Goal: Task Accomplishment & Management: Use online tool/utility

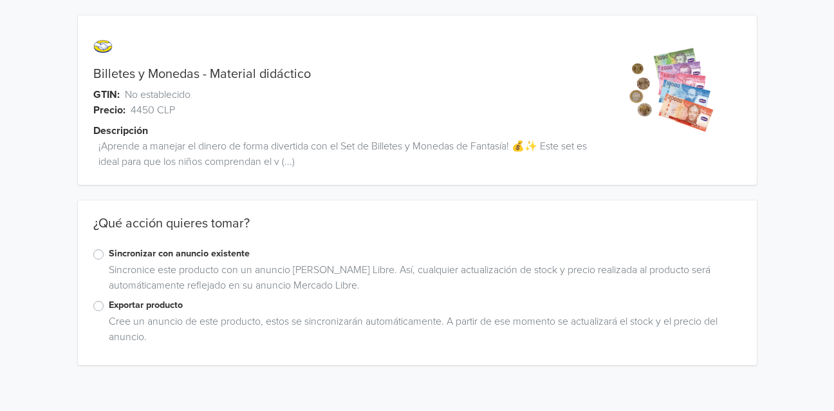
click at [109, 254] on label "Sincronizar con anuncio existente" at bounding box center [425, 254] width 633 height 14
click at [0, 0] on input "Sincronizar con anuncio existente" at bounding box center [0, 0] width 0 height 0
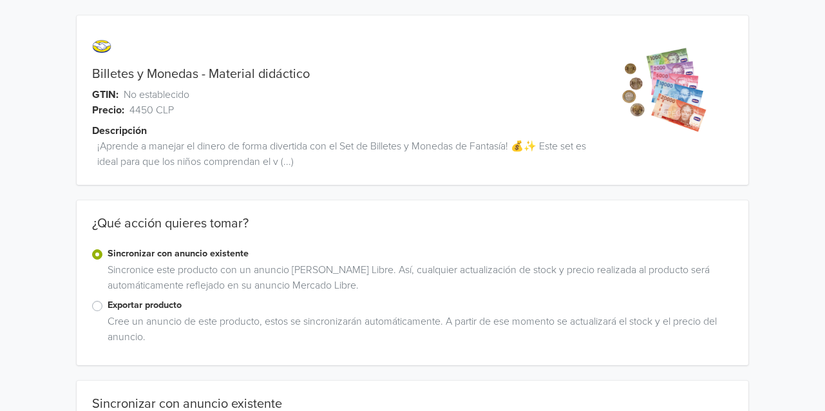
scroll to position [46, 0]
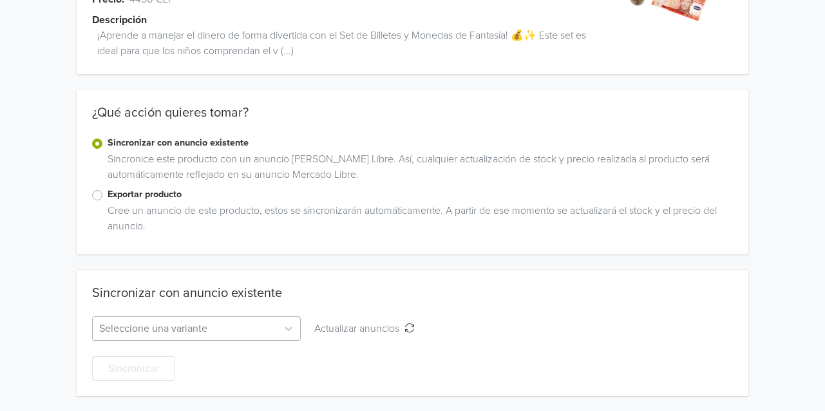
click at [192, 337] on div "Seleccione una variante" at bounding box center [196, 328] width 209 height 24
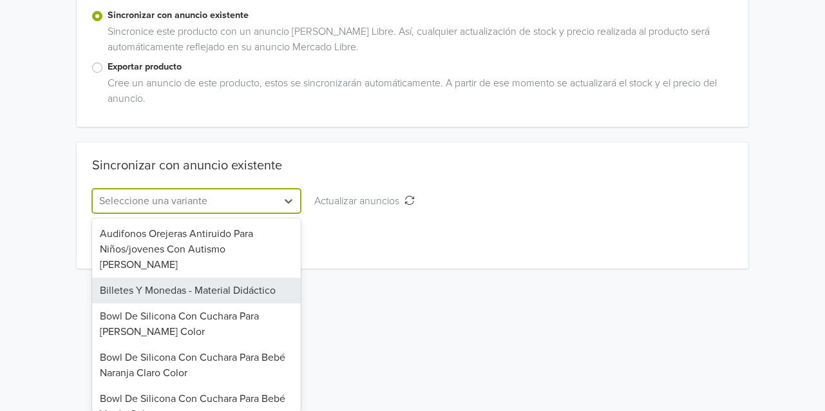
click at [206, 277] on div "Billetes Y Monedas - Material Didáctico" at bounding box center [196, 290] width 209 height 26
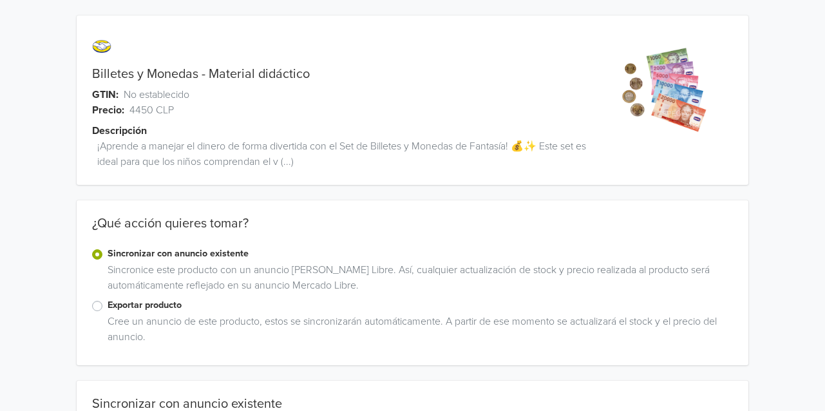
scroll to position [111, 0]
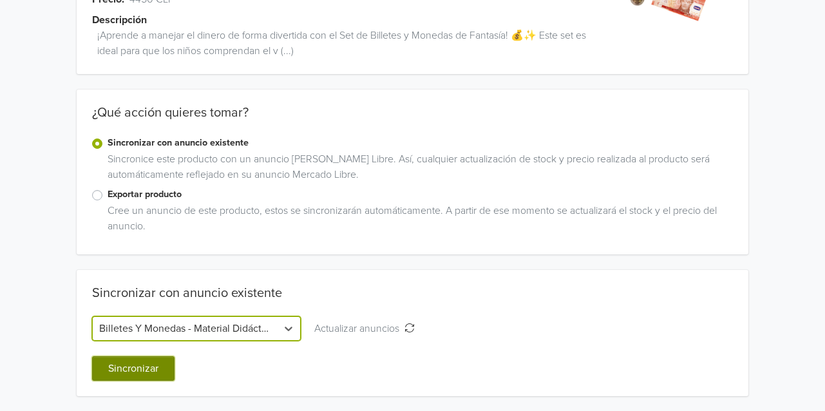
click at [138, 369] on button "Sincronizar" at bounding box center [133, 368] width 82 height 24
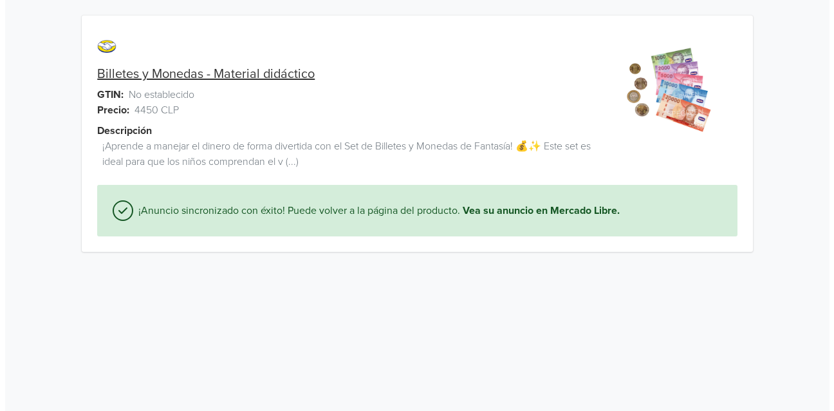
scroll to position [0, 0]
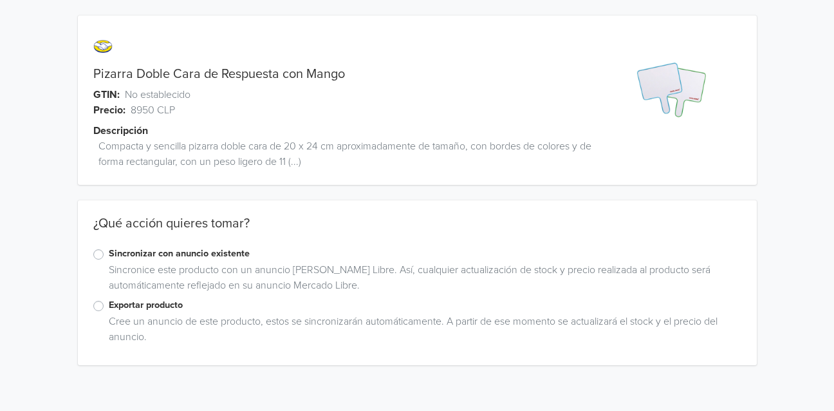
click at [109, 301] on label "Exportar producto" at bounding box center [425, 305] width 633 height 14
click at [0, 0] on input "Exportar producto" at bounding box center [0, 0] width 0 height 0
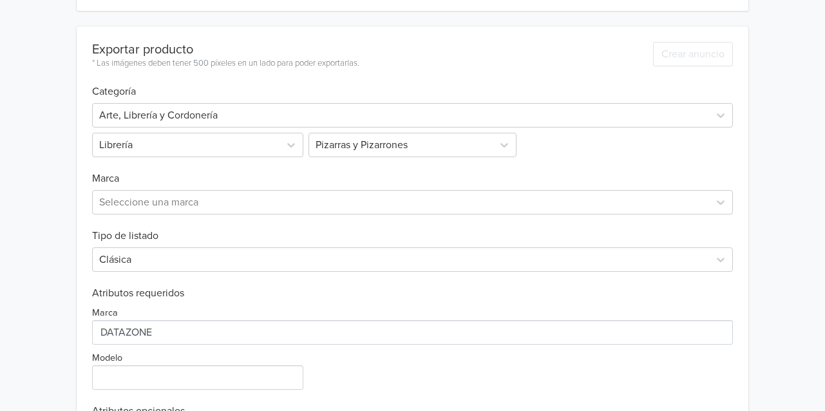
scroll to position [418, 0]
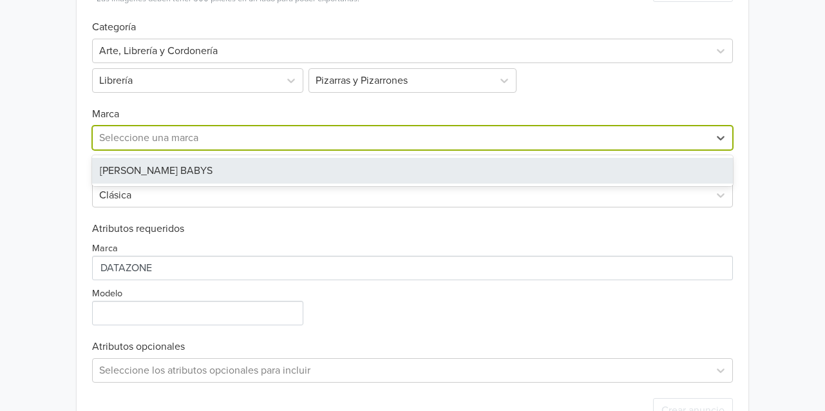
click at [156, 133] on div at bounding box center [400, 138] width 603 height 18
click at [135, 173] on div "[PERSON_NAME] BABYS" at bounding box center [412, 171] width 640 height 26
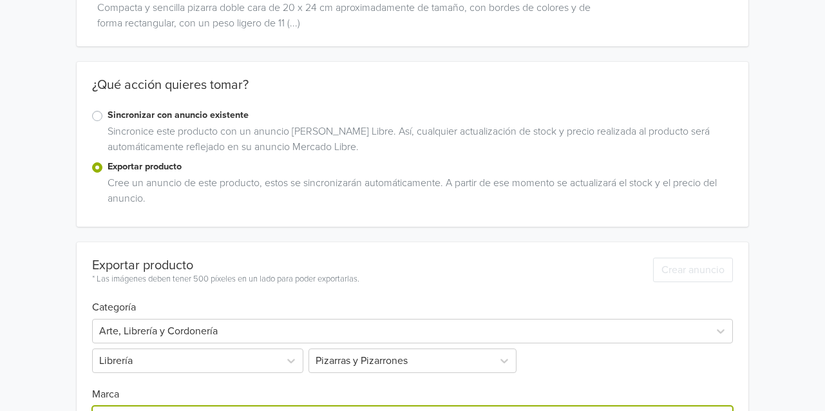
scroll to position [0, 0]
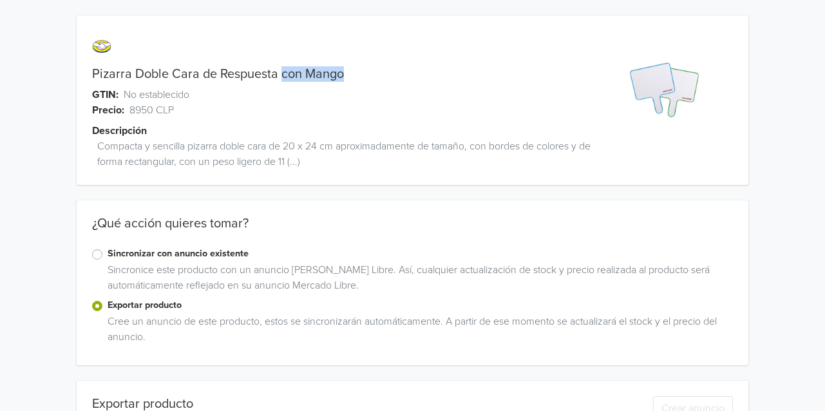
drag, startPoint x: 350, startPoint y: 75, endPoint x: 281, endPoint y: 73, distance: 68.9
click at [281, 73] on div "Pizarra Doble Cara de Respuesta con Mango" at bounding box center [328, 73] width 503 height 15
copy link "con Mango"
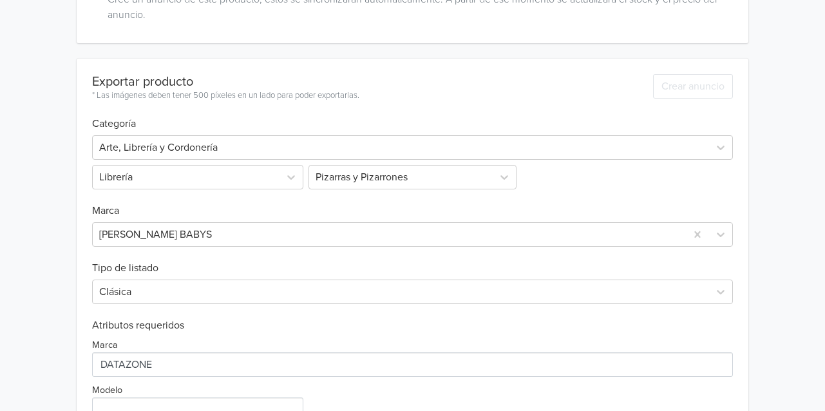
scroll to position [460, 0]
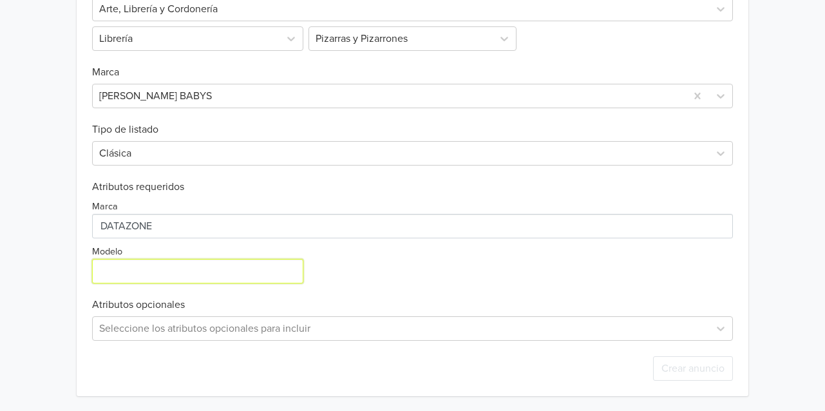
click at [116, 277] on input "Modelo" at bounding box center [197, 271] width 211 height 24
paste input "con Mango"
drag, startPoint x: 106, startPoint y: 273, endPoint x: 81, endPoint y: 271, distance: 25.2
click at [81, 271] on div "Exportar producto * Las imágenes deben tener 500 píxeles en un lado para poder …" at bounding box center [412, 158] width 671 height 476
type input "Con Mango"
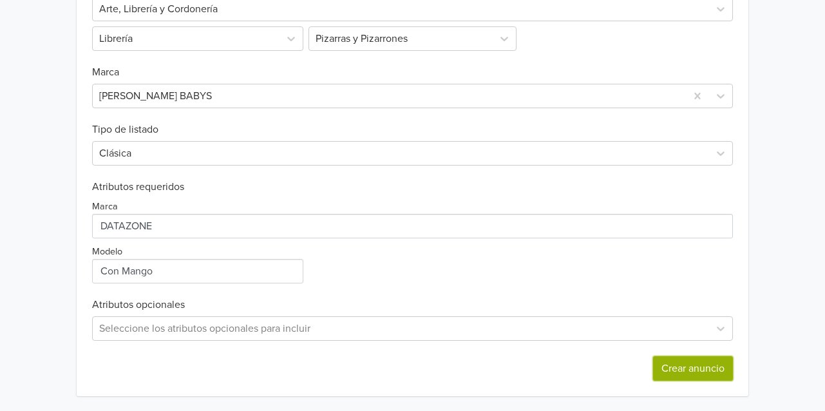
click at [686, 368] on button "Crear anuncio" at bounding box center [693, 368] width 80 height 24
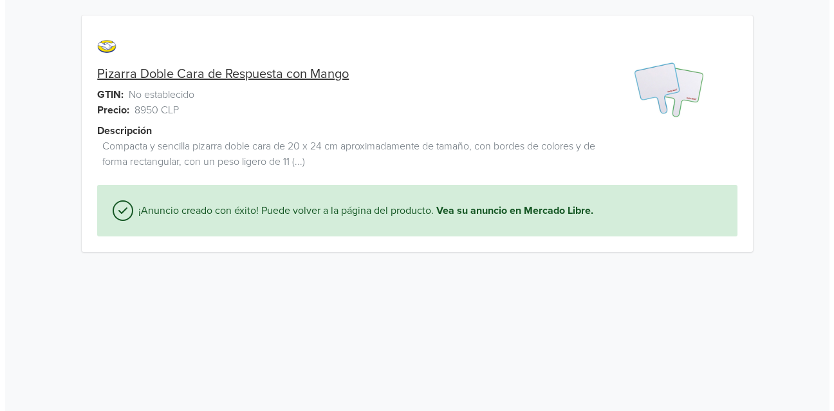
scroll to position [0, 0]
